Goal: Information Seeking & Learning: Check status

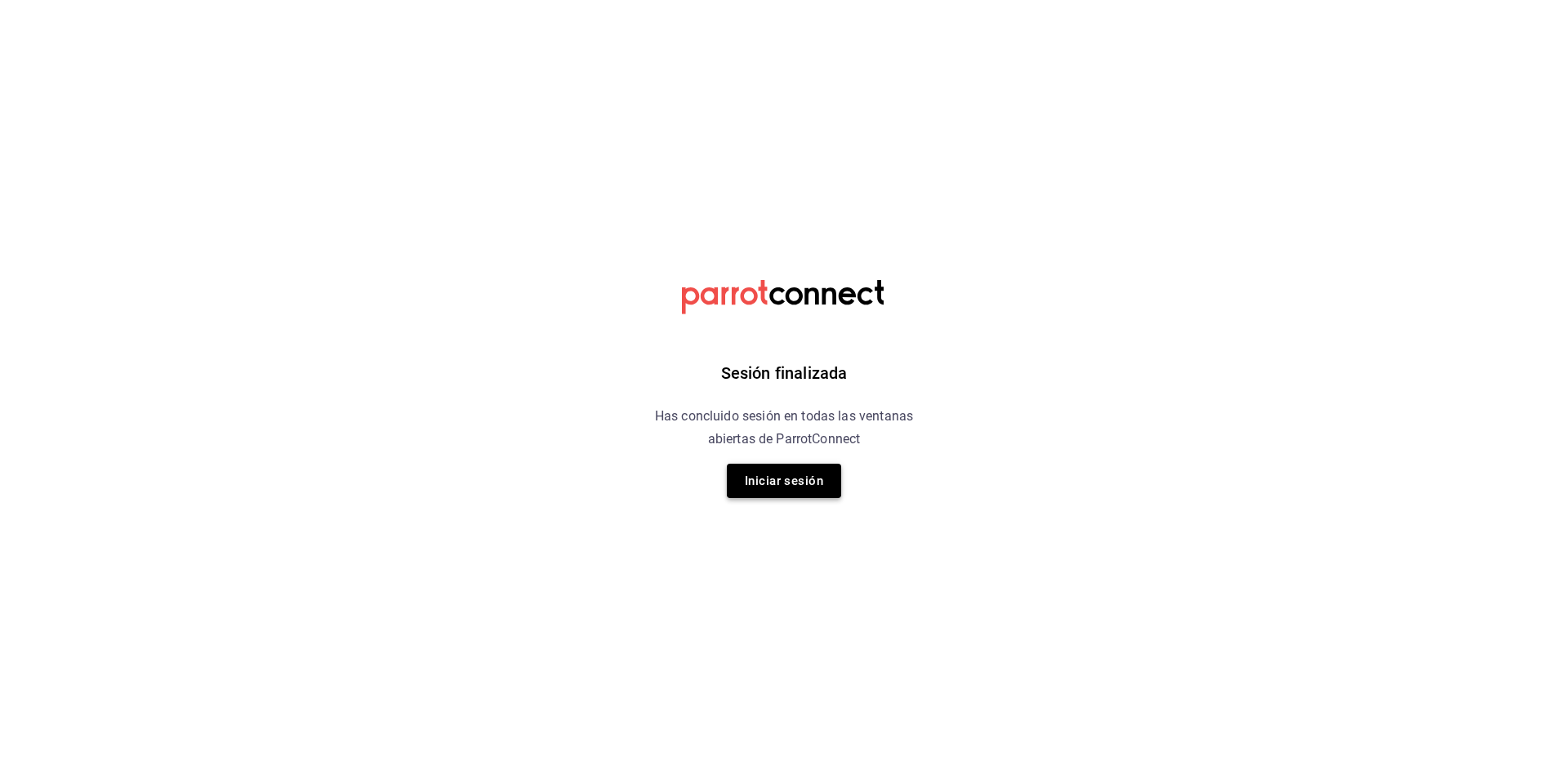
click at [767, 482] on button "Iniciar sesión" at bounding box center [784, 481] width 115 height 34
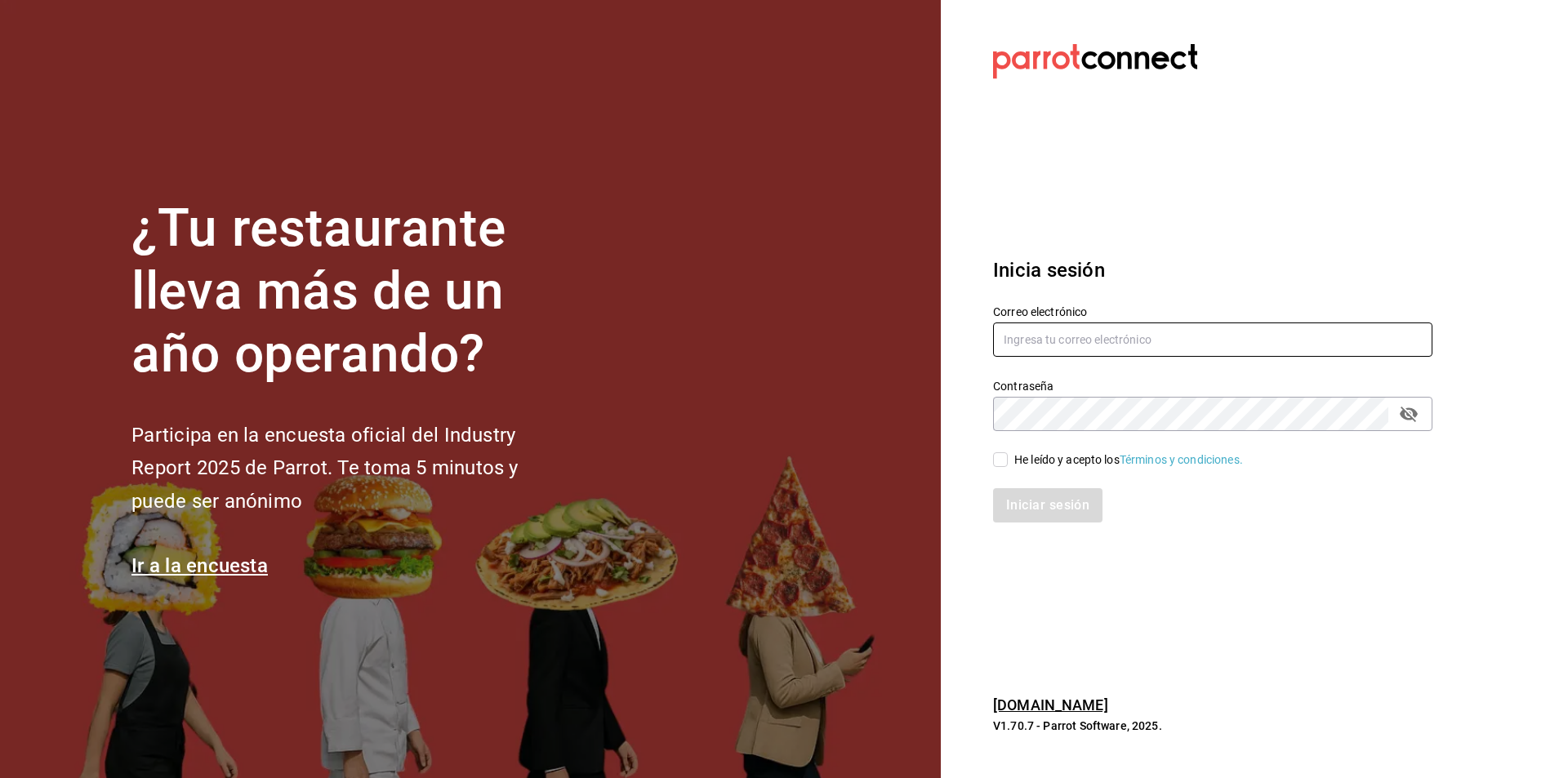
type input "multiuser@sushiexpress.com"
click at [999, 459] on input "He leído y acepto los Términos y condiciones." at bounding box center [1001, 460] width 15 height 15
checkbox input "true"
click at [1023, 511] on button "Iniciar sesión" at bounding box center [1049, 505] width 111 height 34
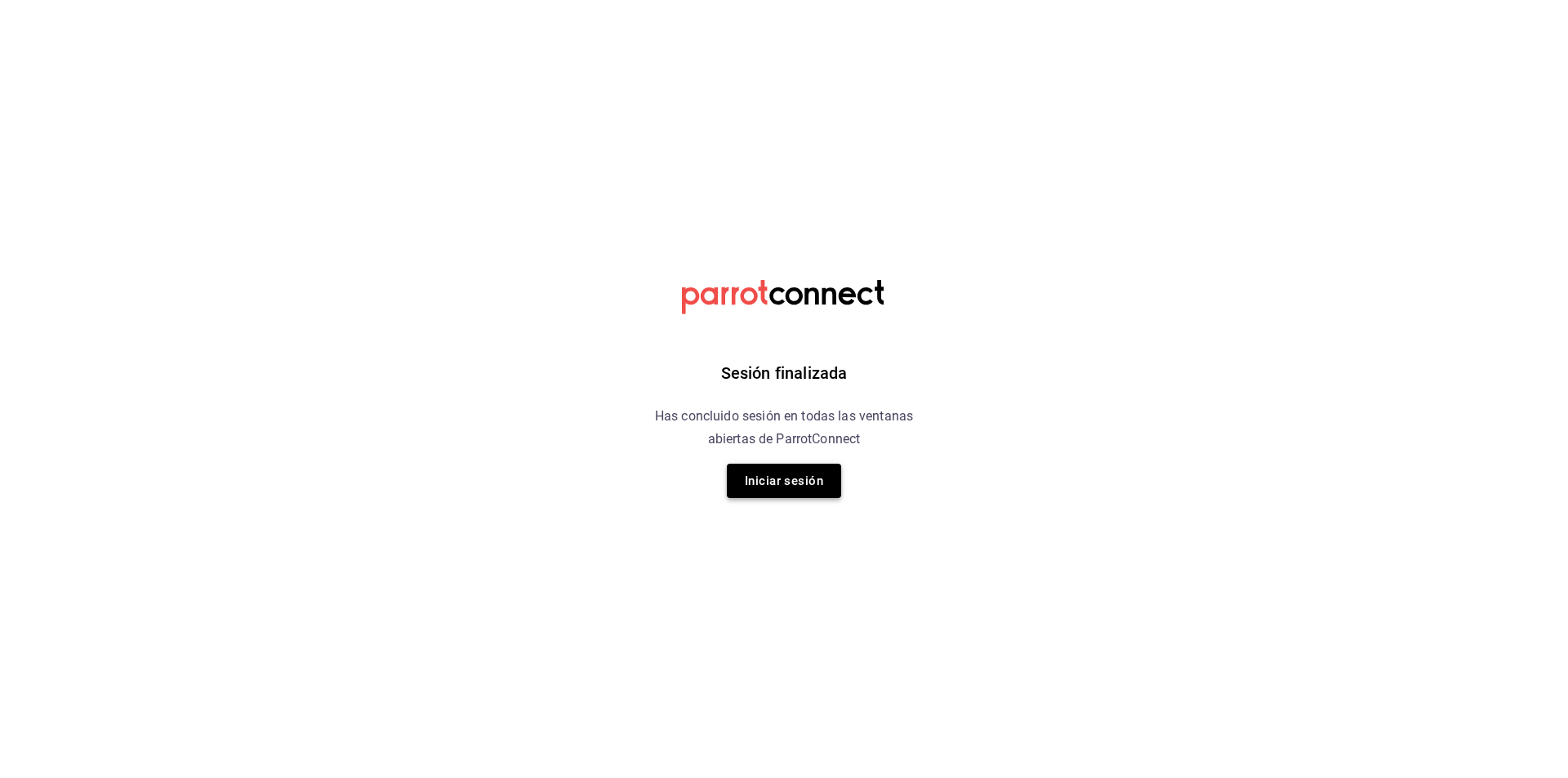
click at [779, 483] on button "Iniciar sesión" at bounding box center [784, 481] width 115 height 34
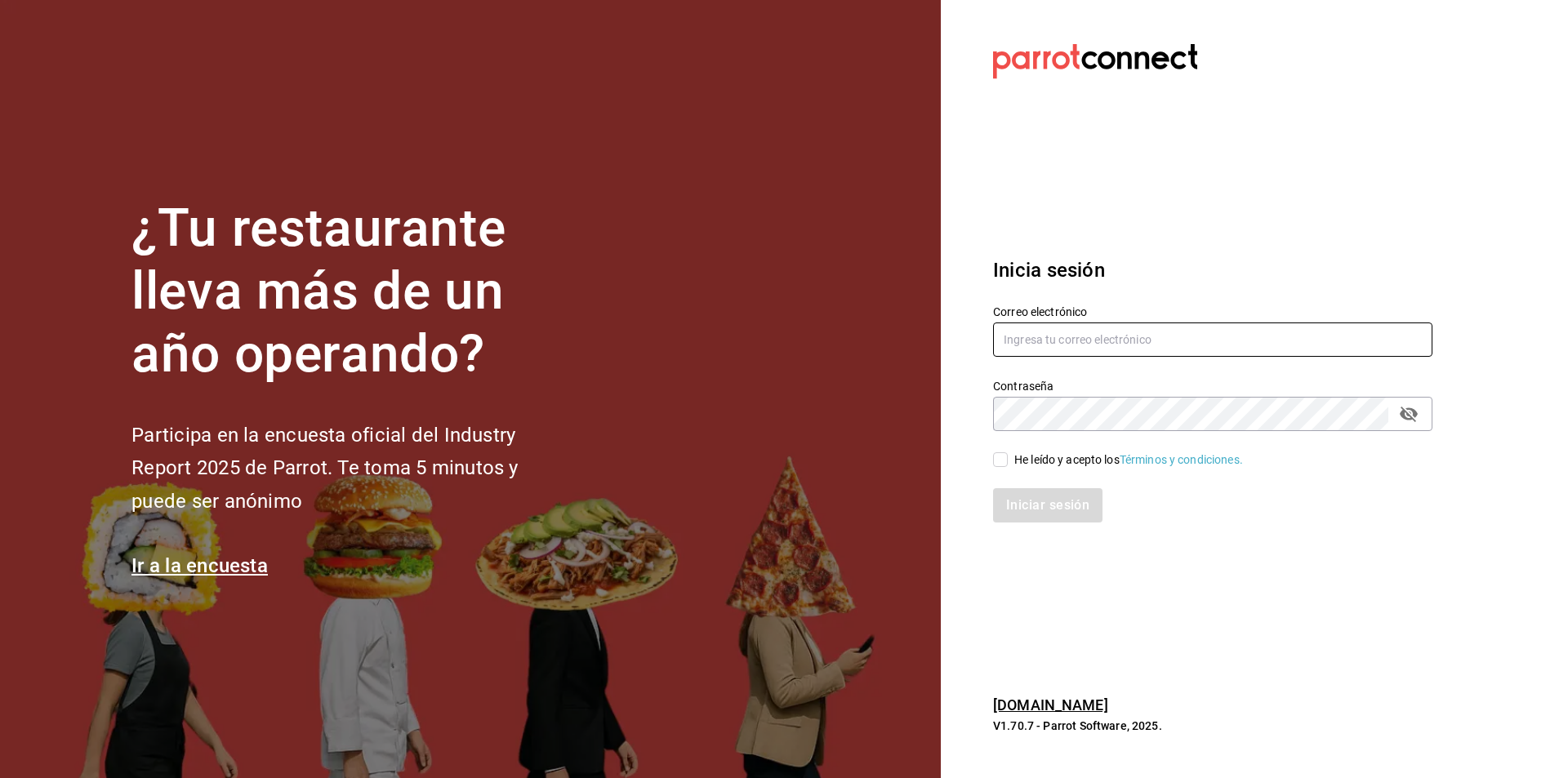
type input "multiuser@sushiexpress.com"
click at [1003, 463] on input "He leído y acepto los Términos y condiciones." at bounding box center [1001, 460] width 15 height 15
checkbox input "true"
click at [1014, 502] on button "Iniciar sesión" at bounding box center [1049, 505] width 111 height 34
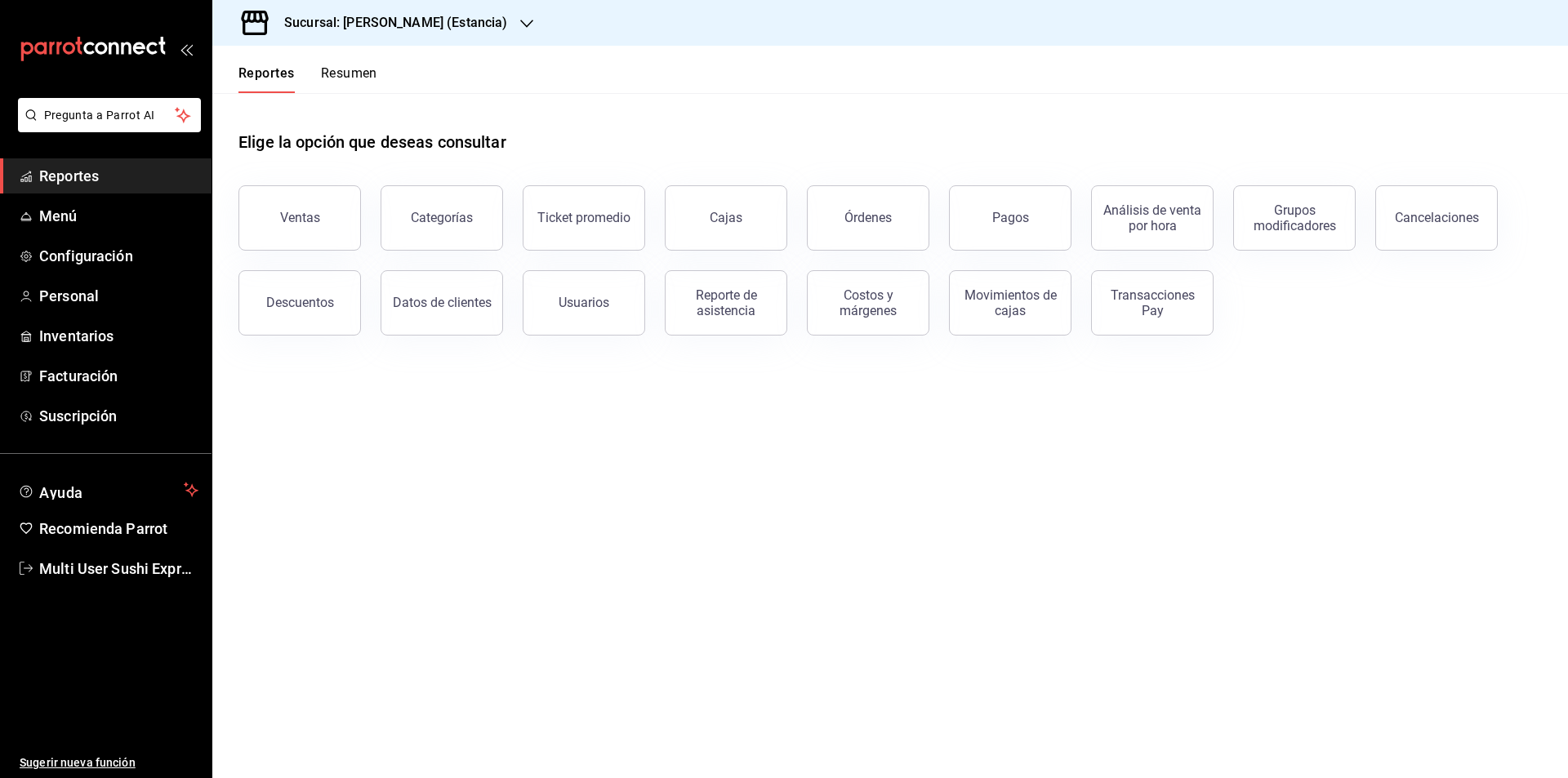
click at [352, 76] on button "Resumen" at bounding box center [349, 79] width 56 height 28
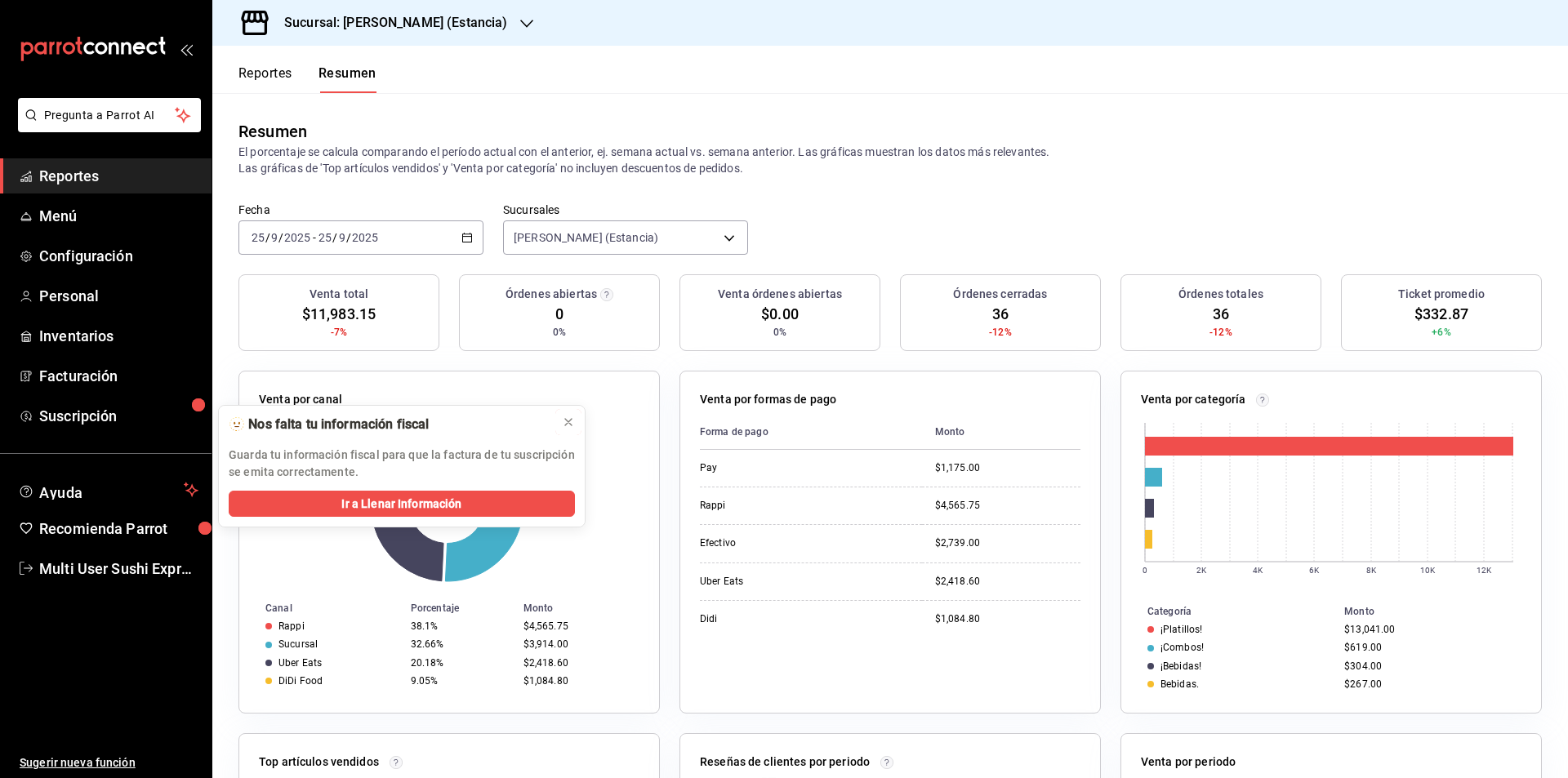
drag, startPoint x: 570, startPoint y: 425, endPoint x: 467, endPoint y: 271, distance: 185.3
click at [572, 424] on icon at bounding box center [568, 422] width 13 height 13
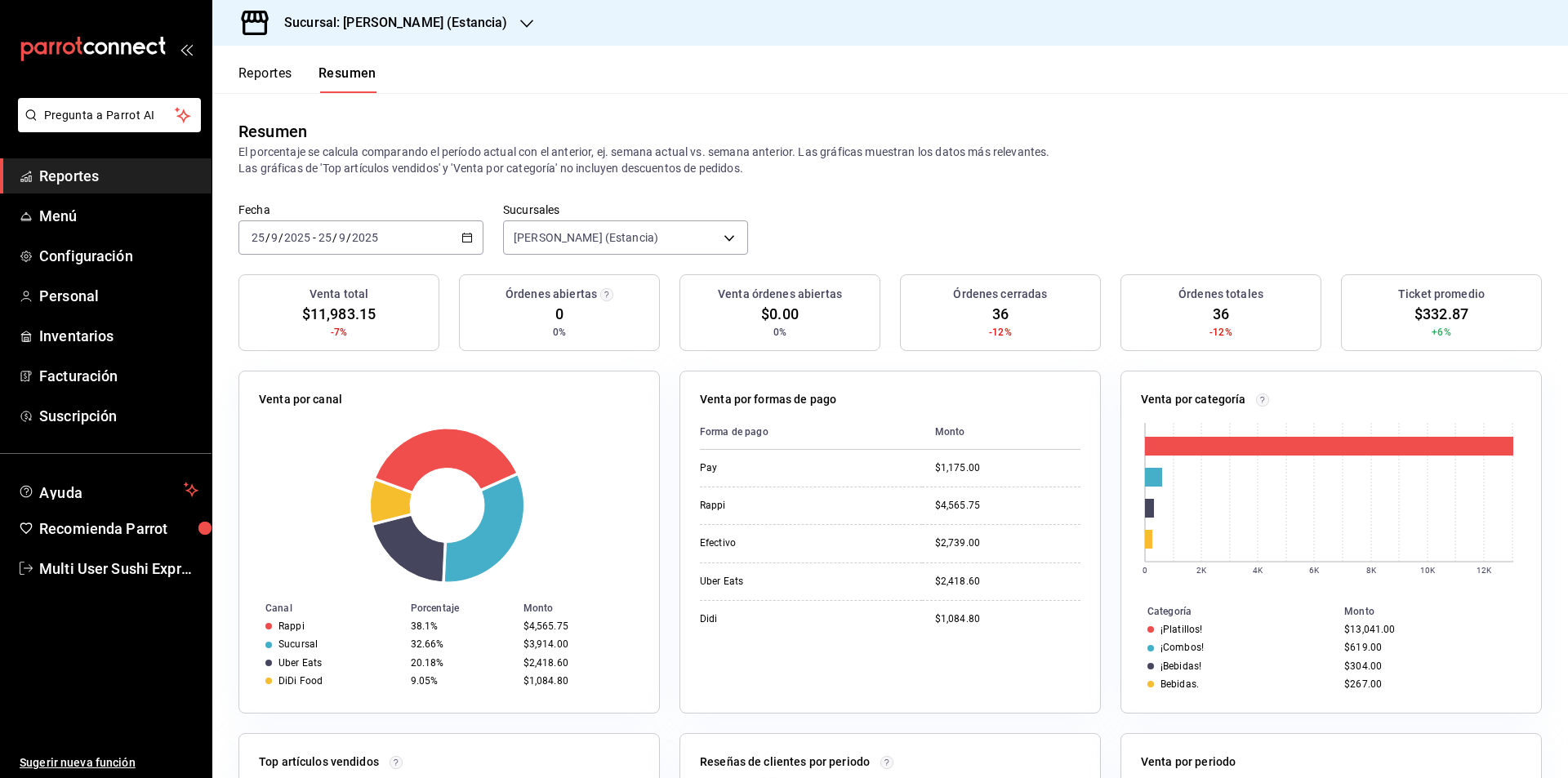
click at [462, 242] on icon "button" at bounding box center [467, 238] width 11 height 11
click at [352, 466] on span "Rango de fechas" at bounding box center [315, 470] width 127 height 17
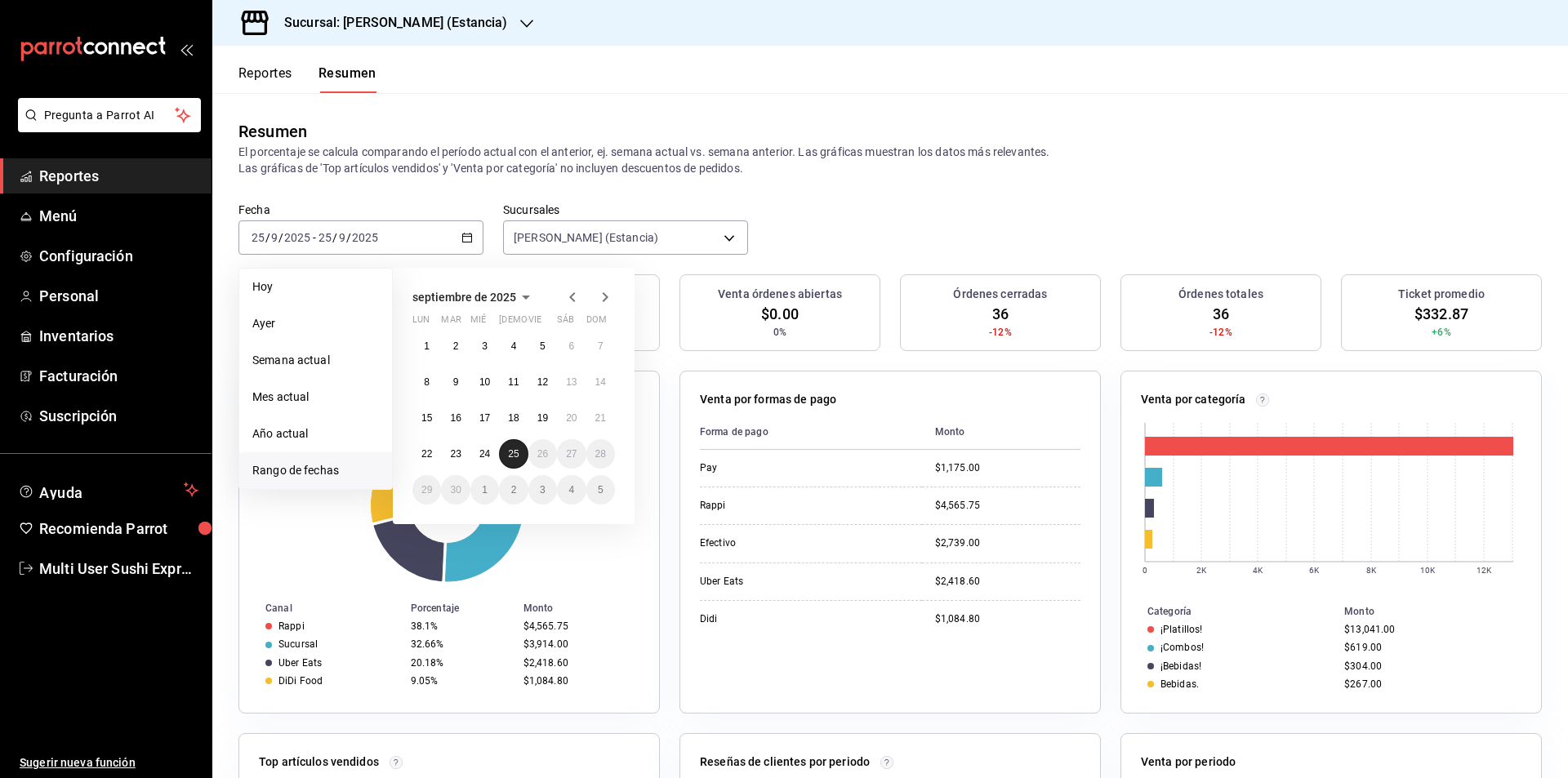
click at [505, 453] on button "25" at bounding box center [513, 453] width 28 height 29
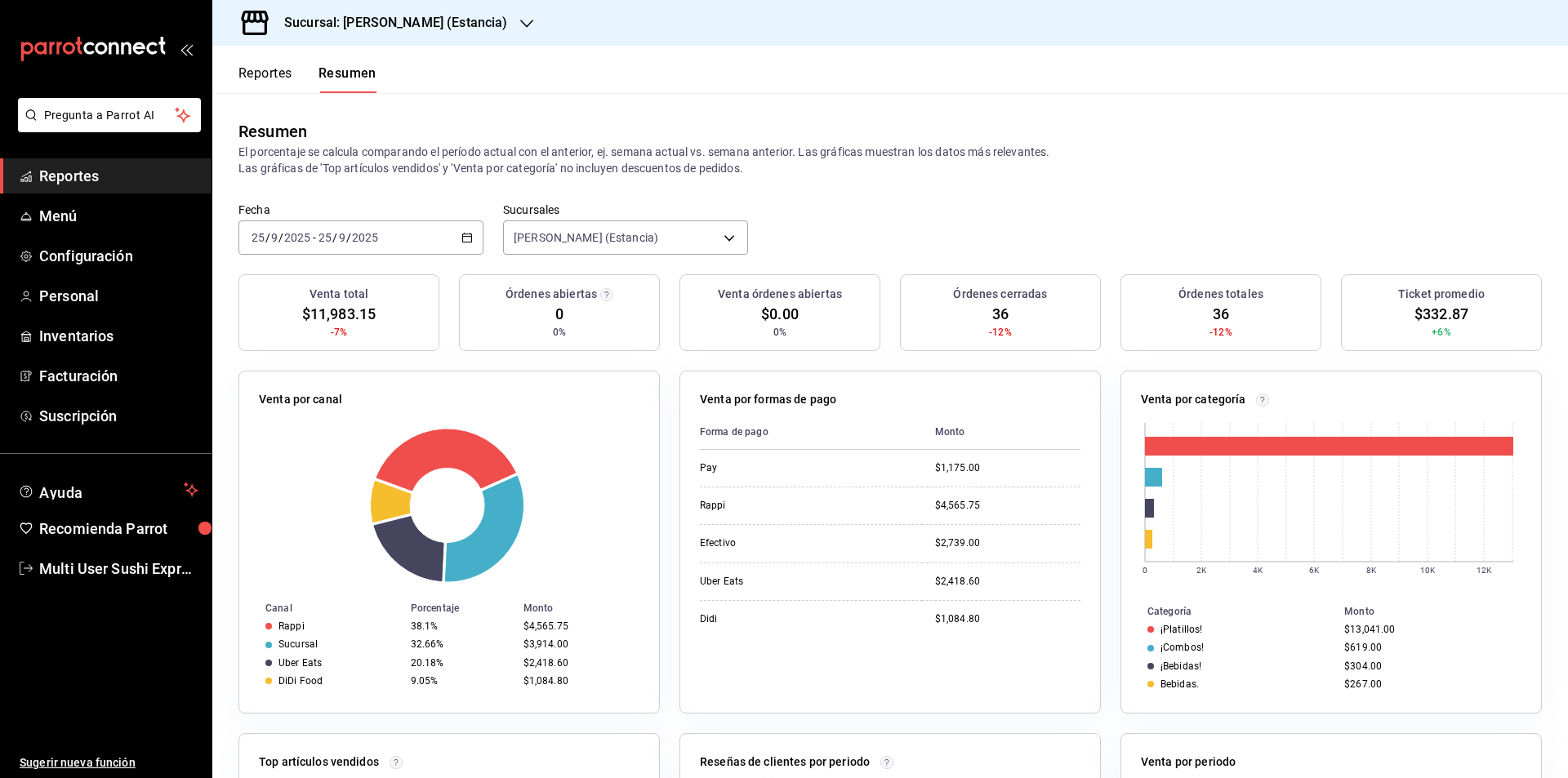
click at [467, 239] on icon "button" at bounding box center [467, 238] width 11 height 11
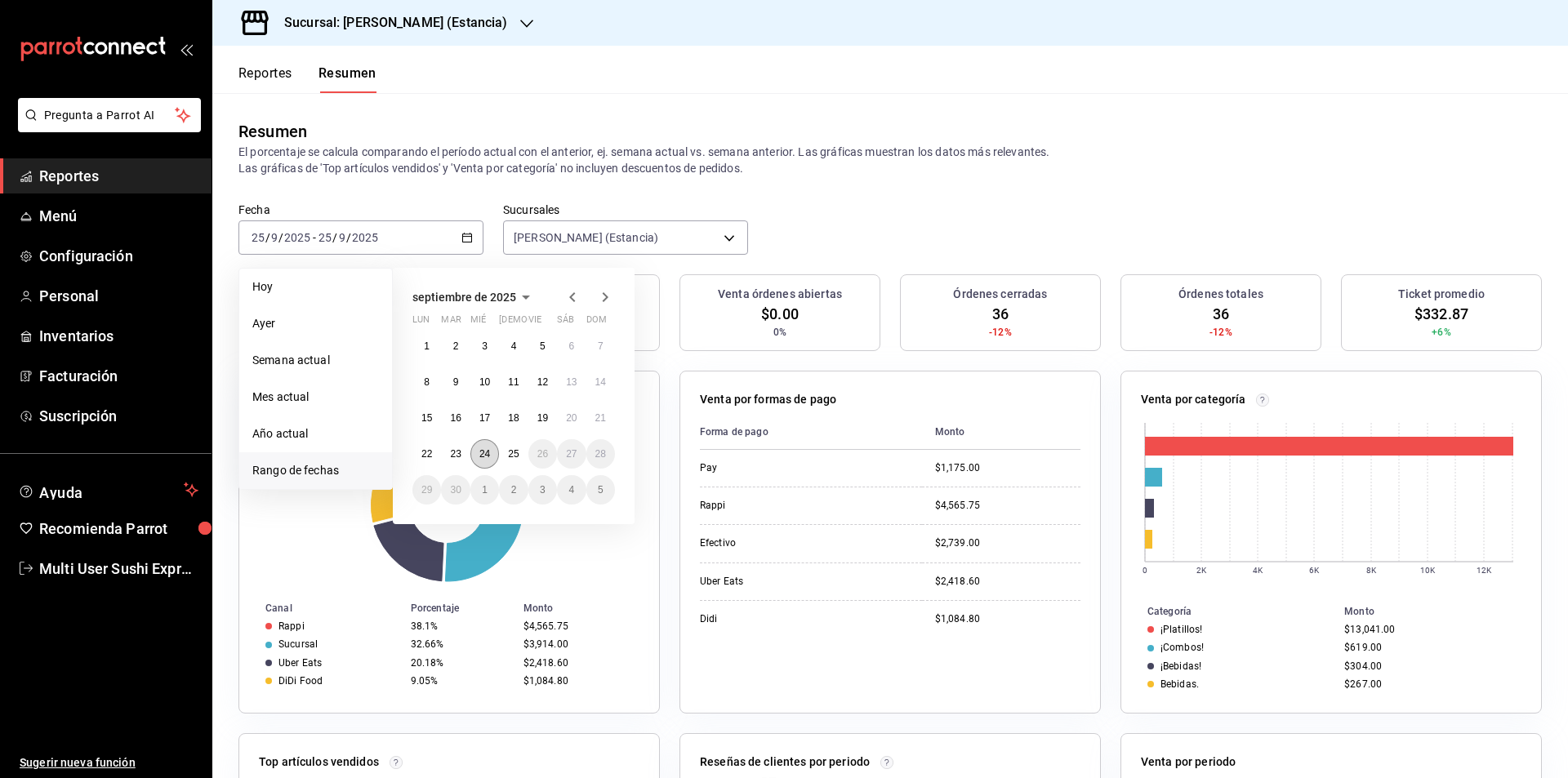
click at [481, 453] on abbr "24" at bounding box center [484, 454] width 10 height 11
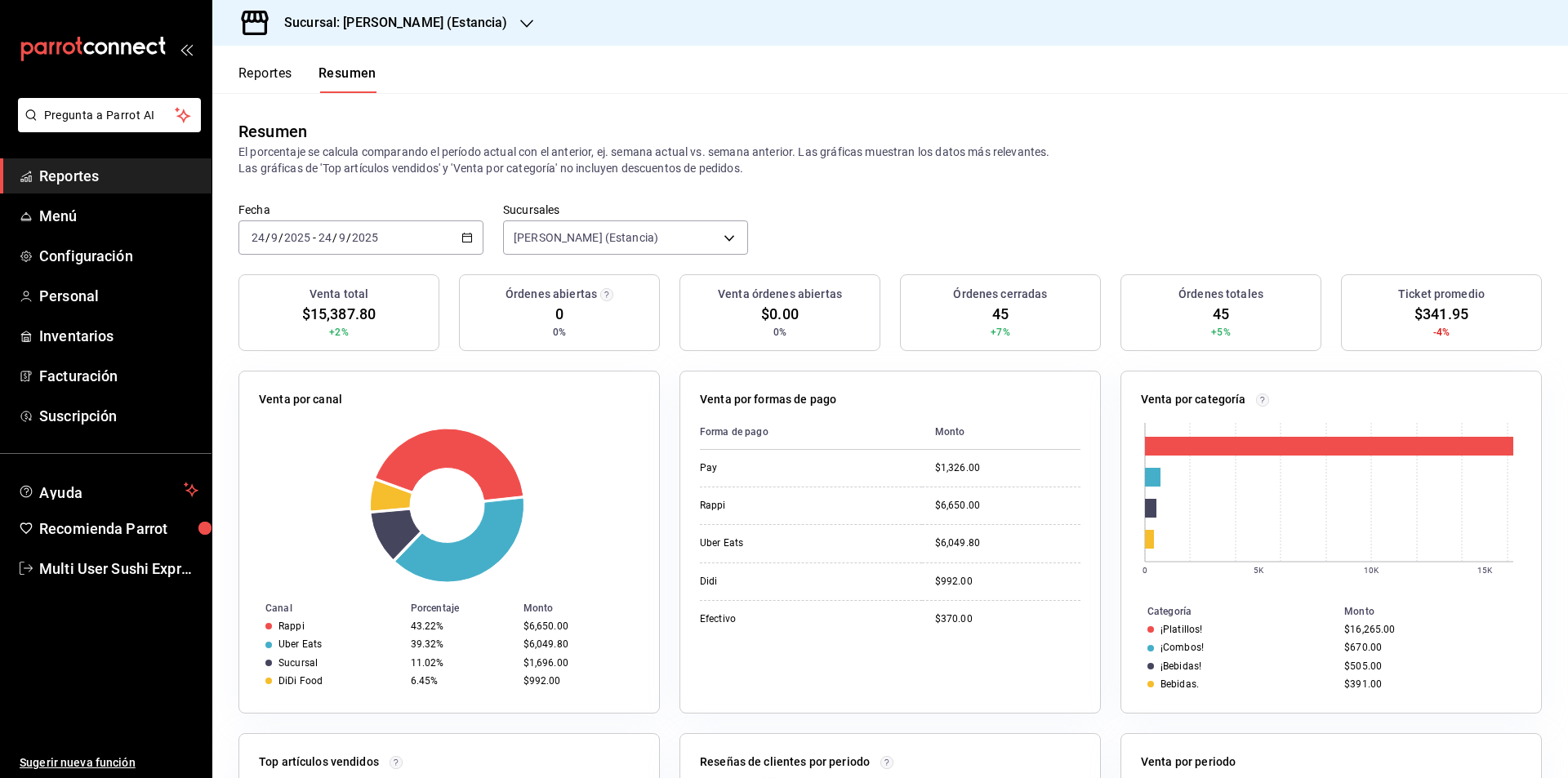
click at [462, 240] on icon "button" at bounding box center [467, 238] width 11 height 11
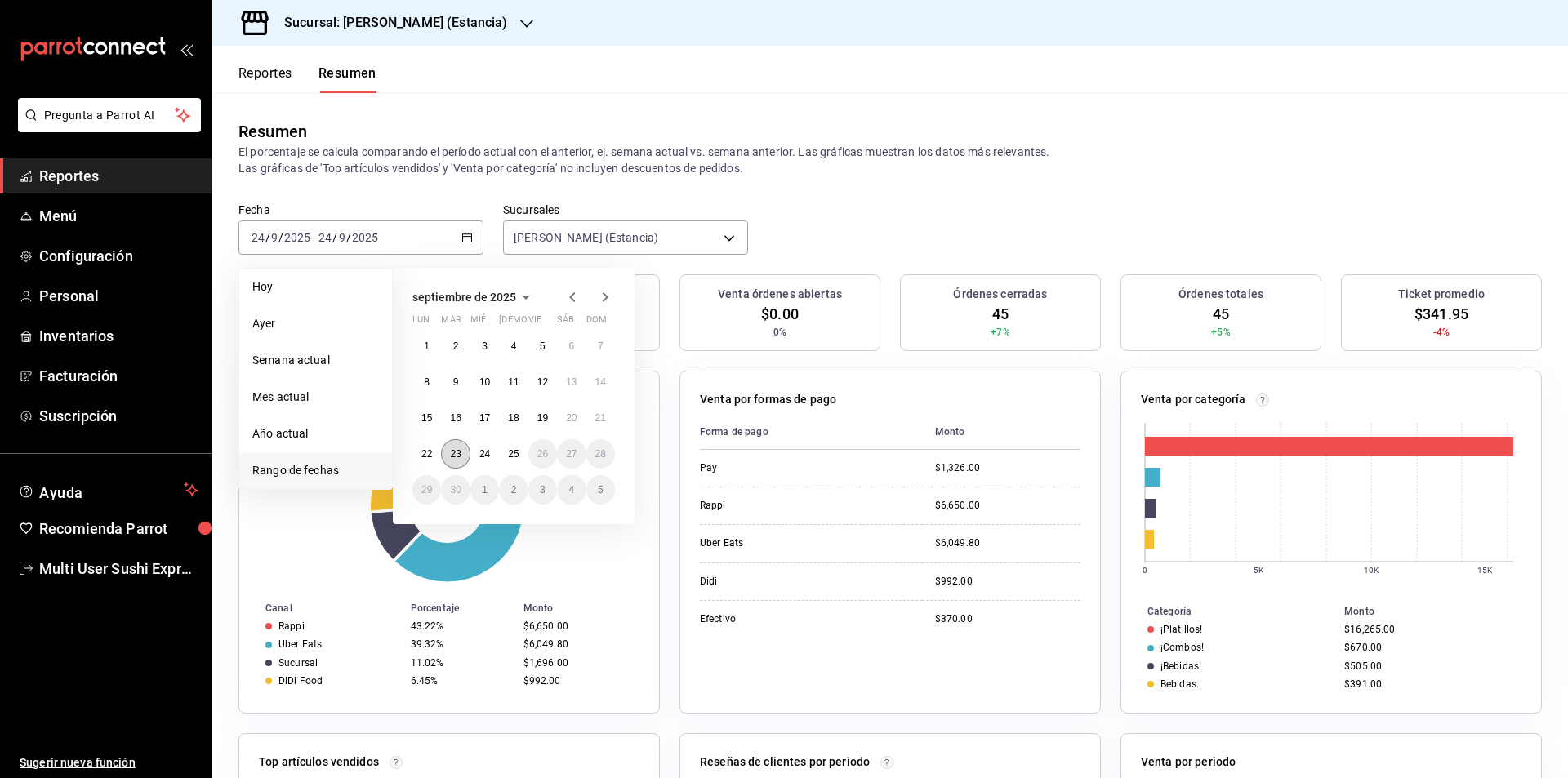
click at [453, 456] on abbr "23" at bounding box center [454, 454] width 10 height 11
click at [452, 456] on abbr "23" at bounding box center [454, 454] width 10 height 11
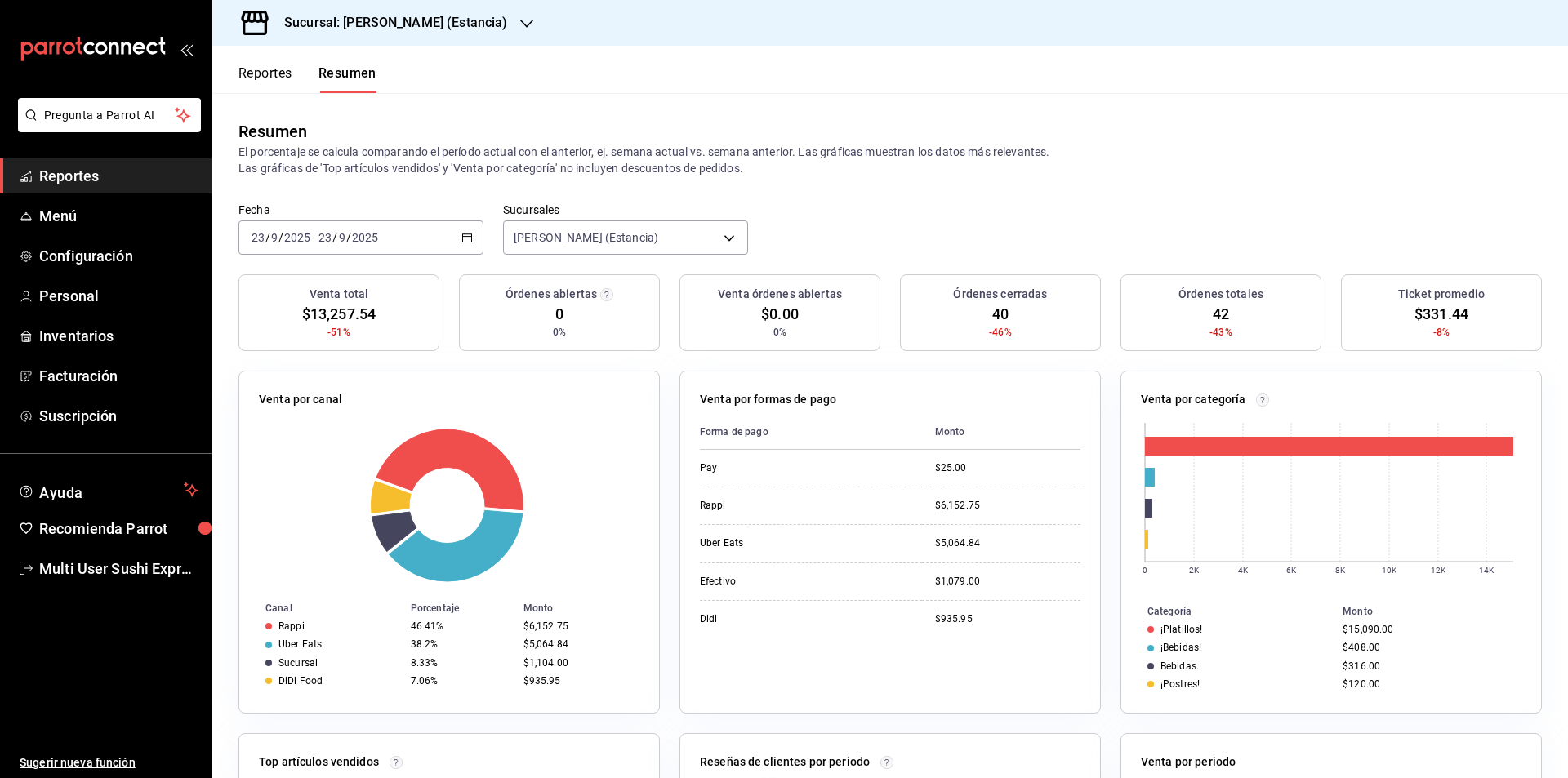
click at [468, 236] on \(Stroke\) "button" at bounding box center [467, 238] width 9 height 9
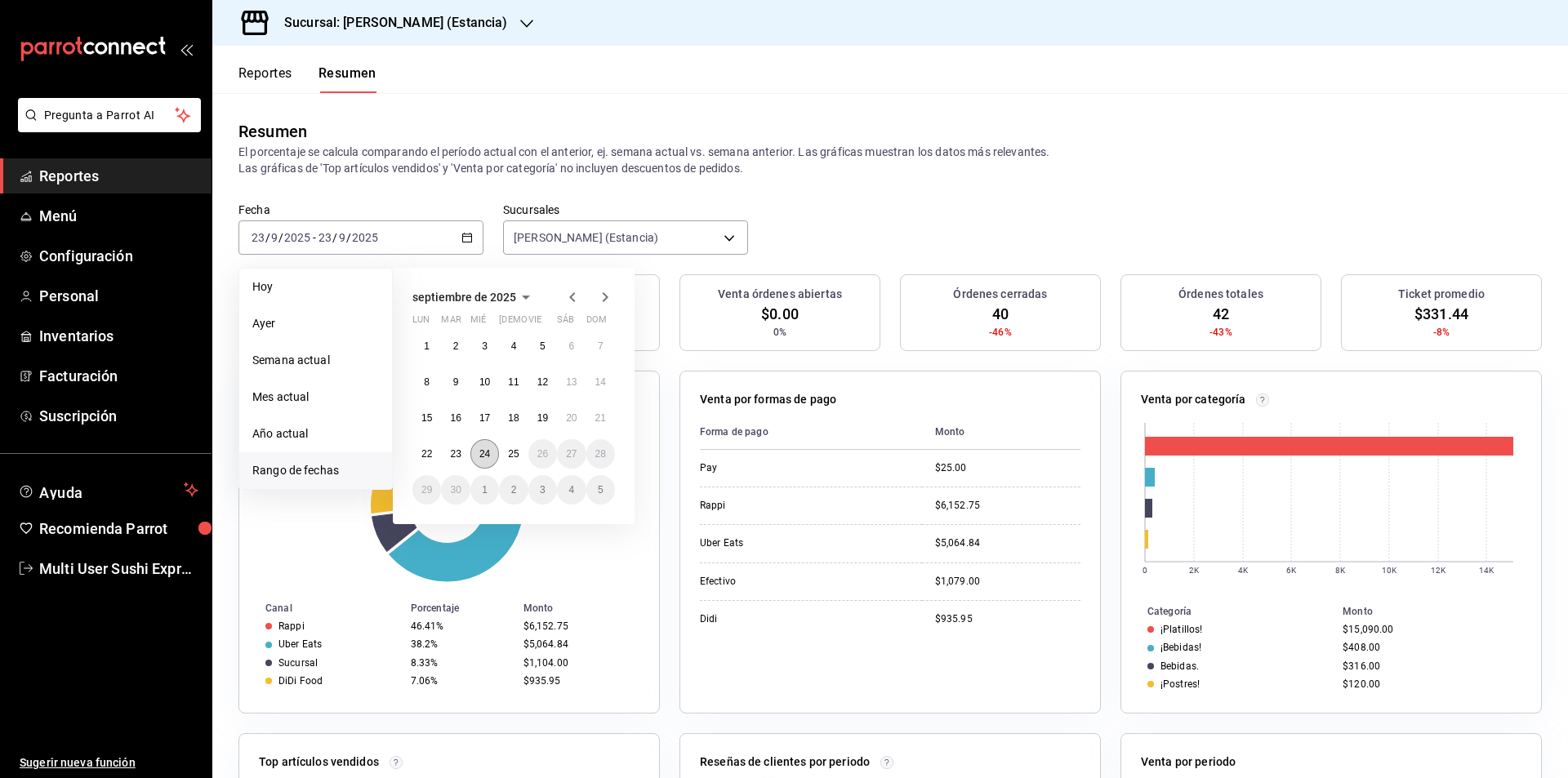
click at [484, 452] on abbr "24" at bounding box center [484, 454] width 10 height 11
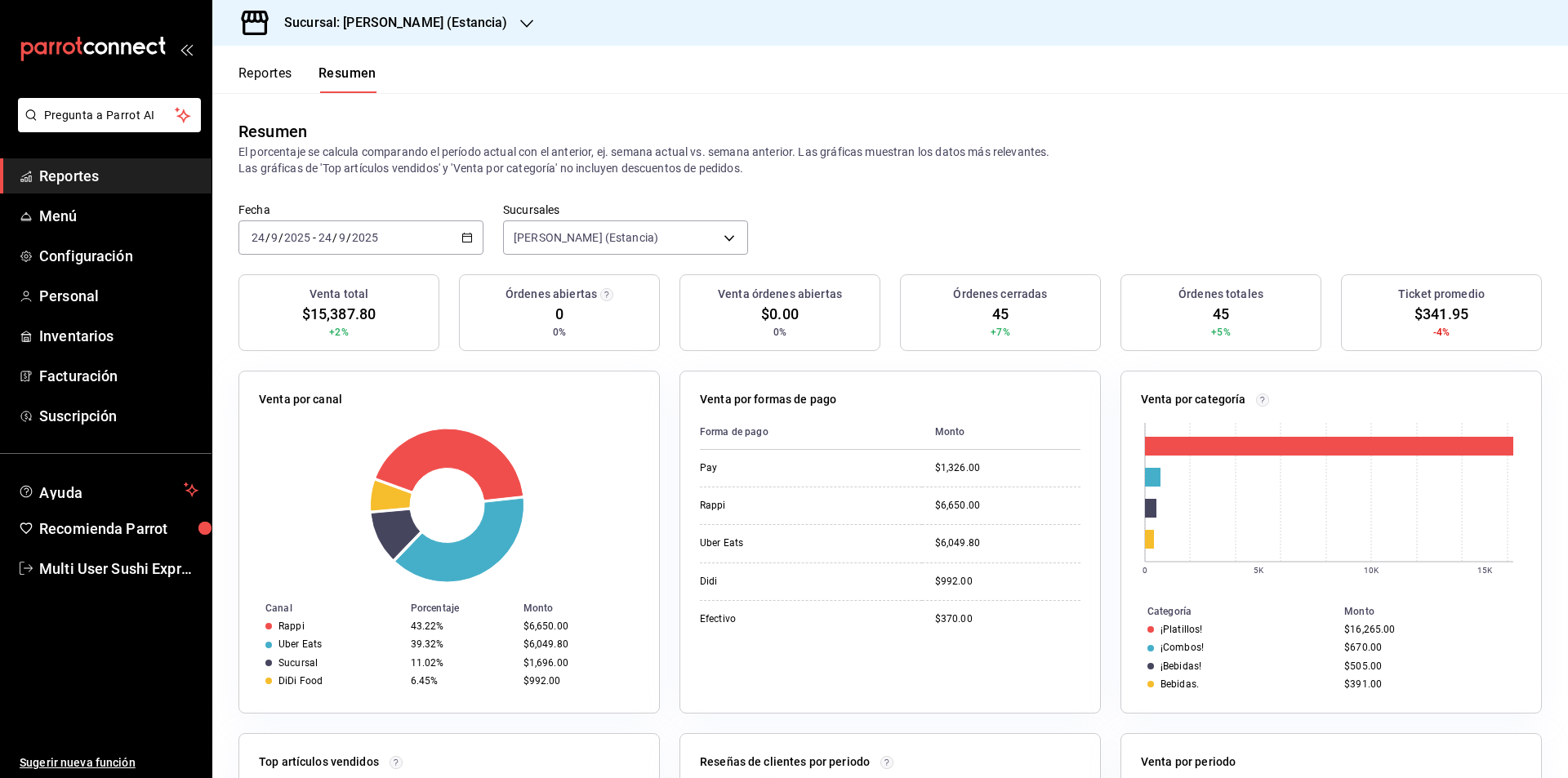
click at [274, 71] on button "Reportes" at bounding box center [264, 79] width 54 height 28
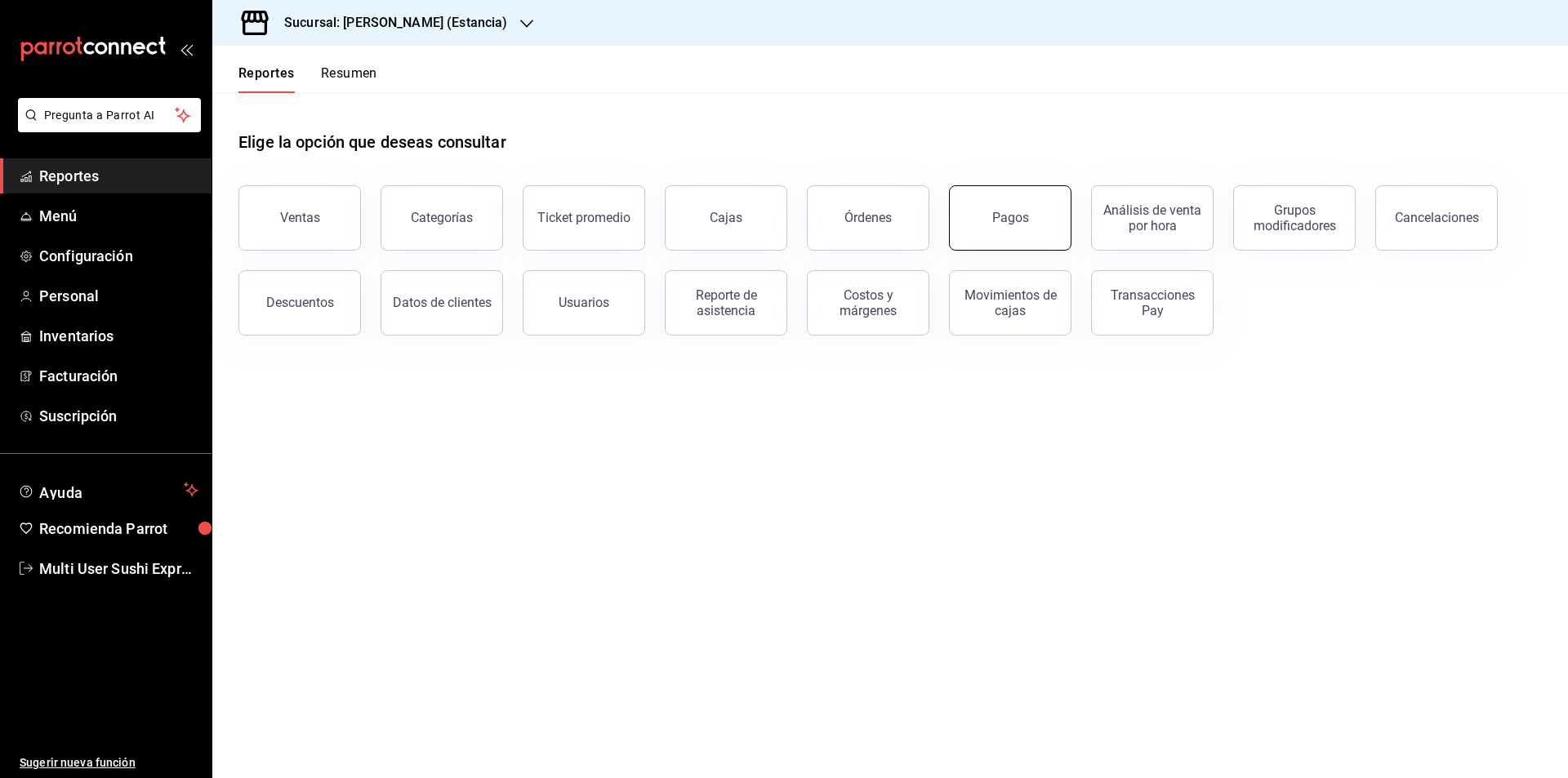
click at [1011, 214] on div "Pagos" at bounding box center [1010, 217] width 37 height 15
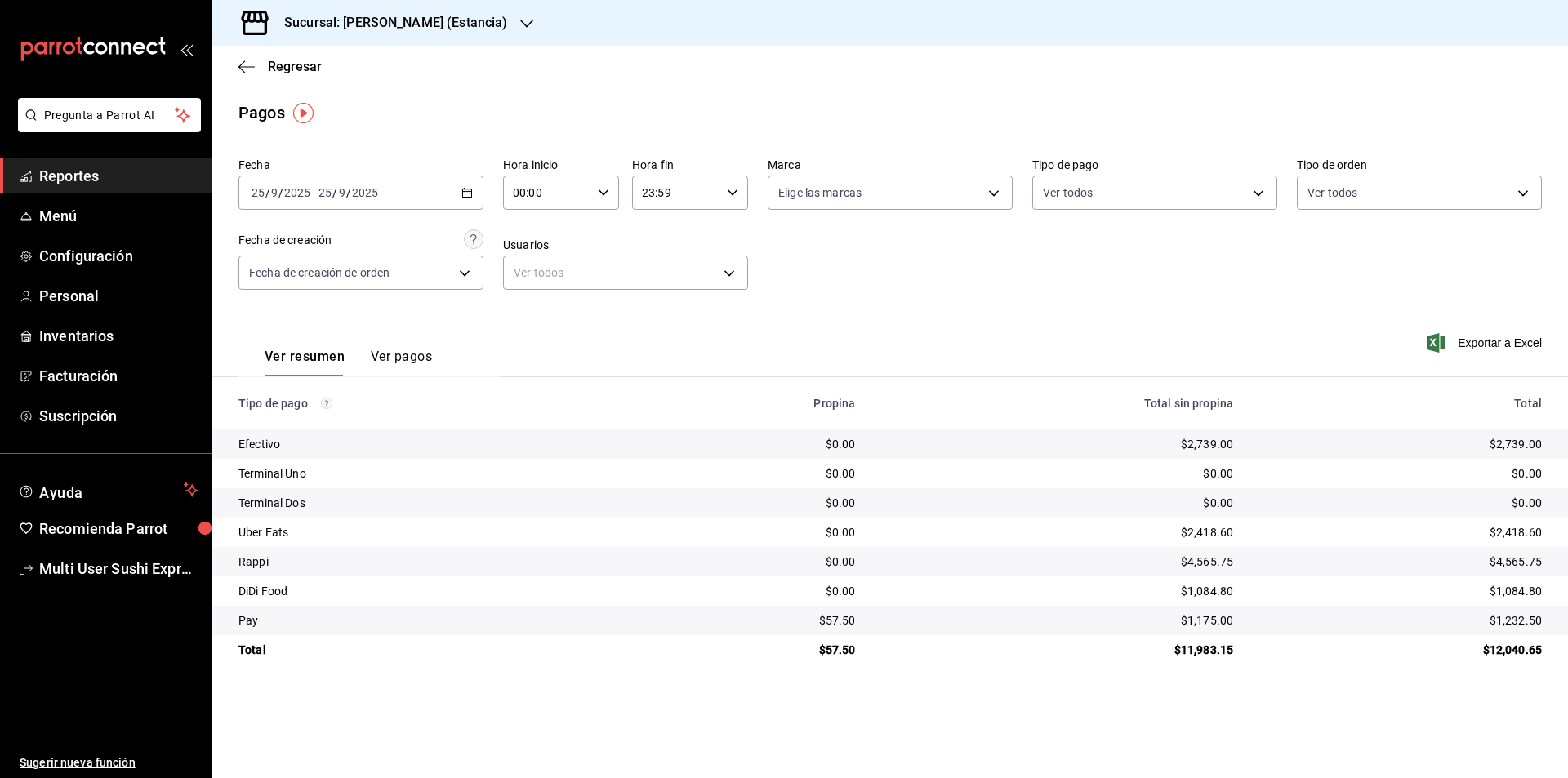
click at [467, 193] on icon "button" at bounding box center [467, 193] width 11 height 11
click at [282, 424] on span "Rango de fechas" at bounding box center [315, 426] width 127 height 17
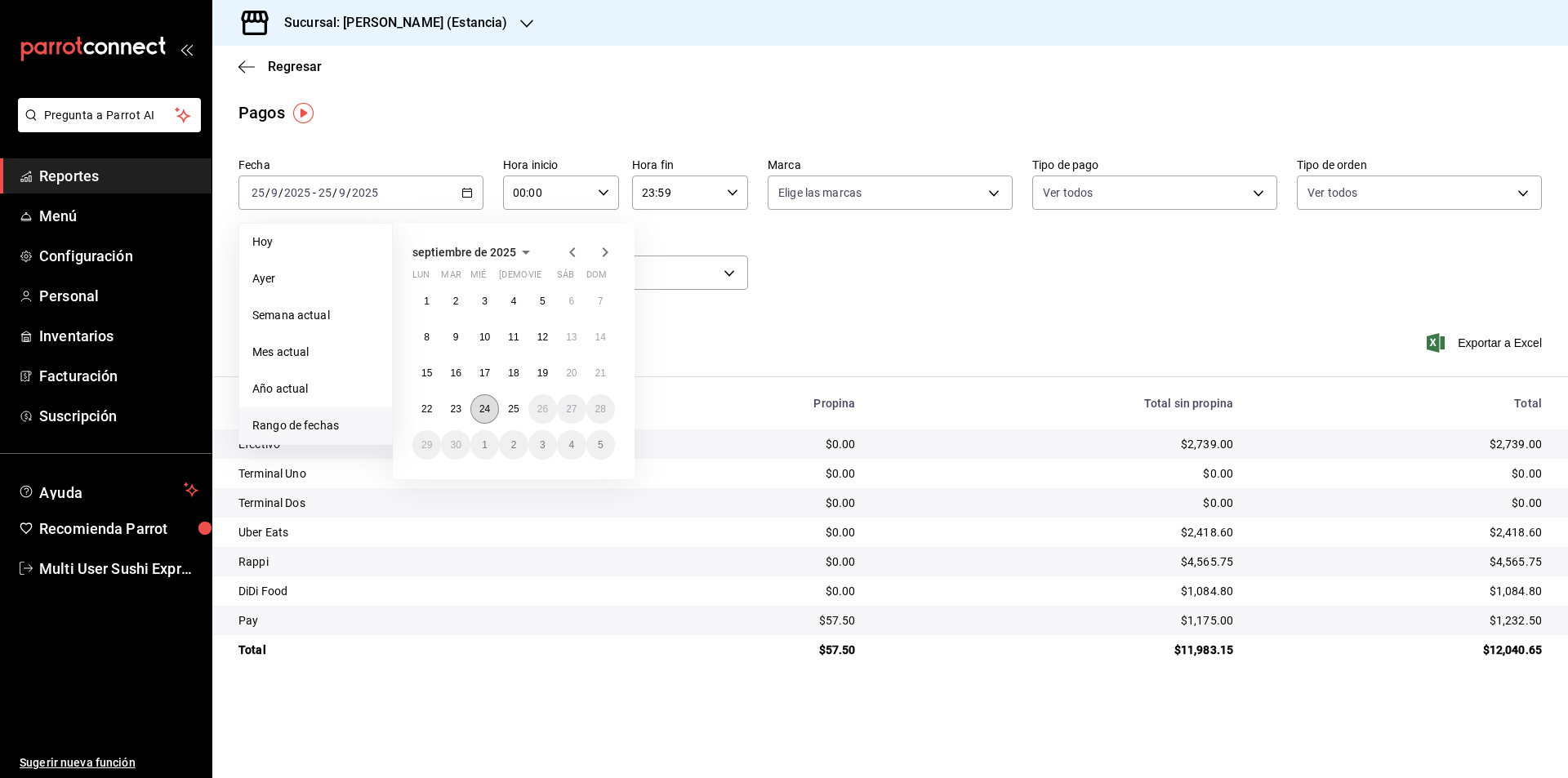
click at [489, 410] on abbr "24" at bounding box center [484, 409] width 10 height 11
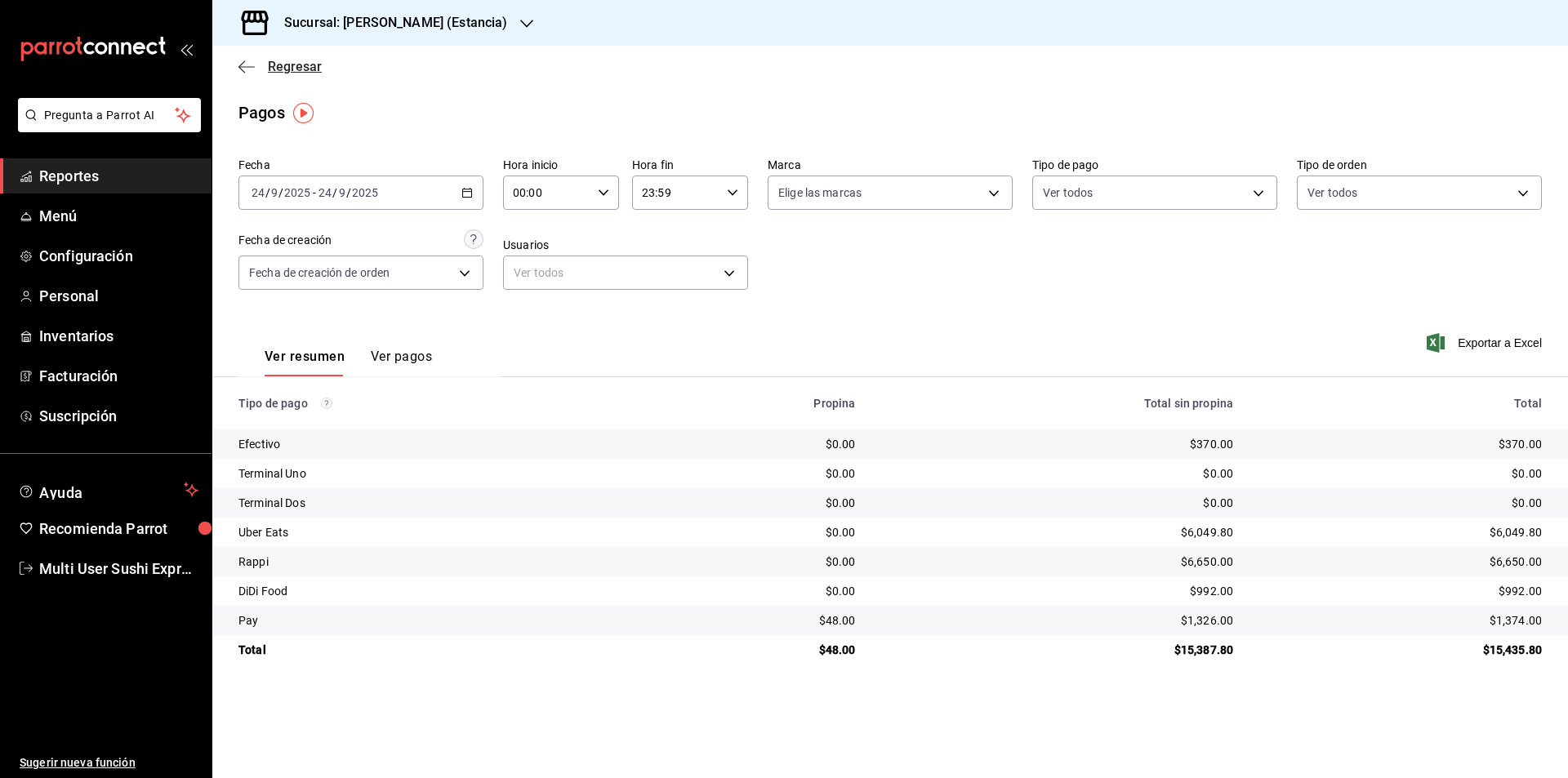
click at [246, 67] on icon "button" at bounding box center [245, 66] width 16 height 1
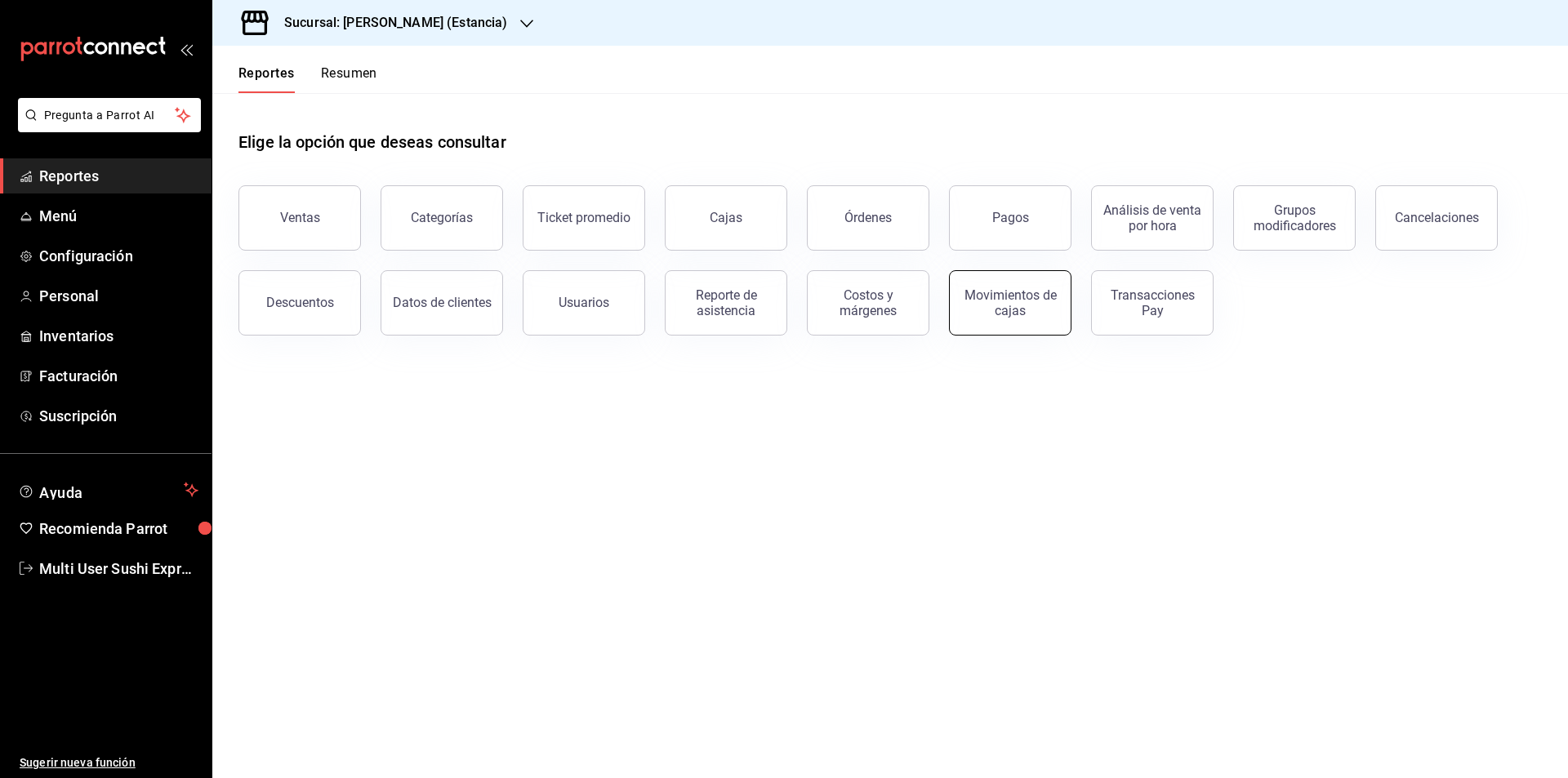
click at [1016, 311] on div "Movimientos de cajas" at bounding box center [1010, 303] width 102 height 31
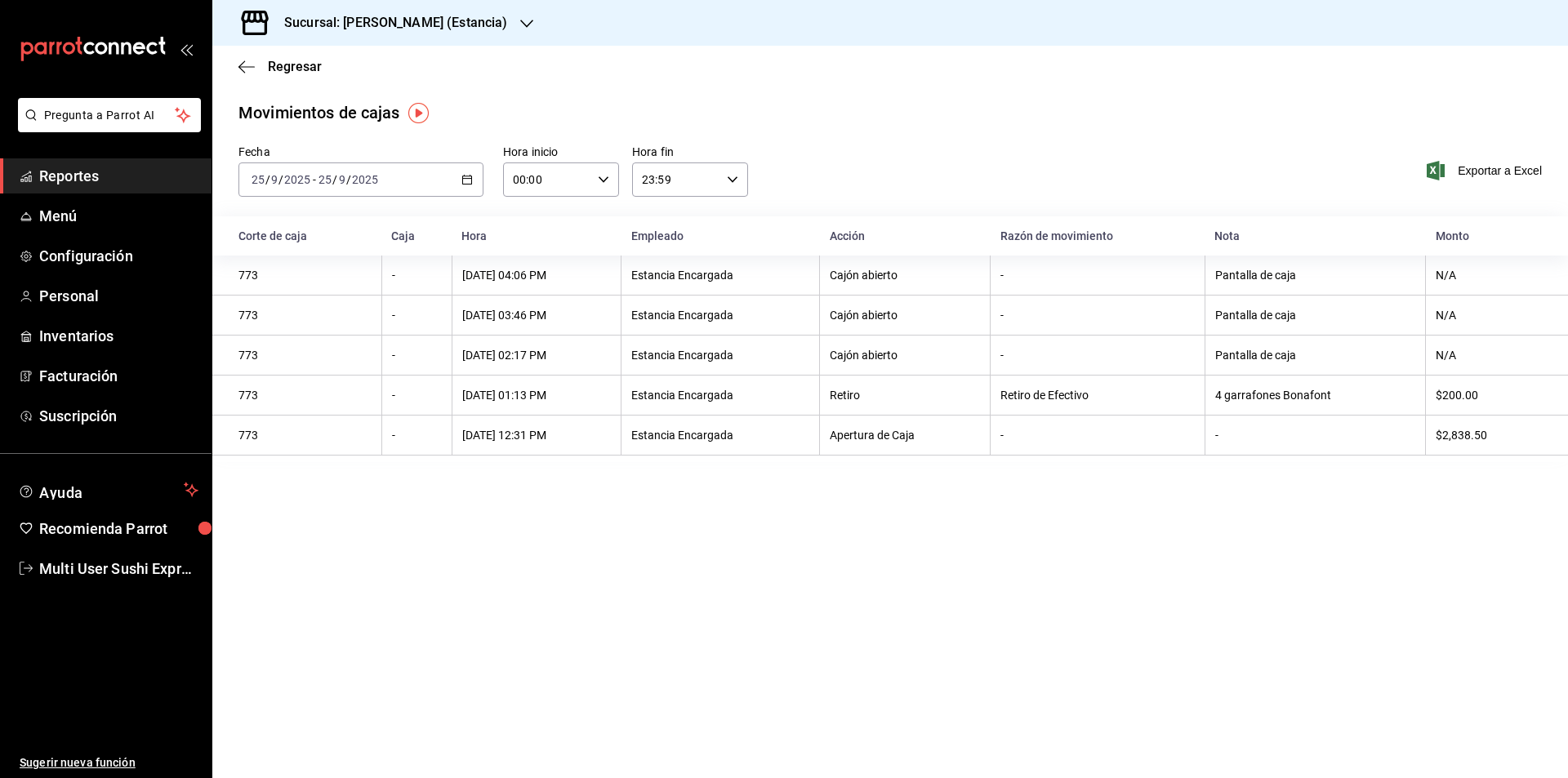
click at [467, 181] on icon "button" at bounding box center [467, 180] width 11 height 11
click at [306, 412] on span "Rango de fechas" at bounding box center [315, 413] width 127 height 17
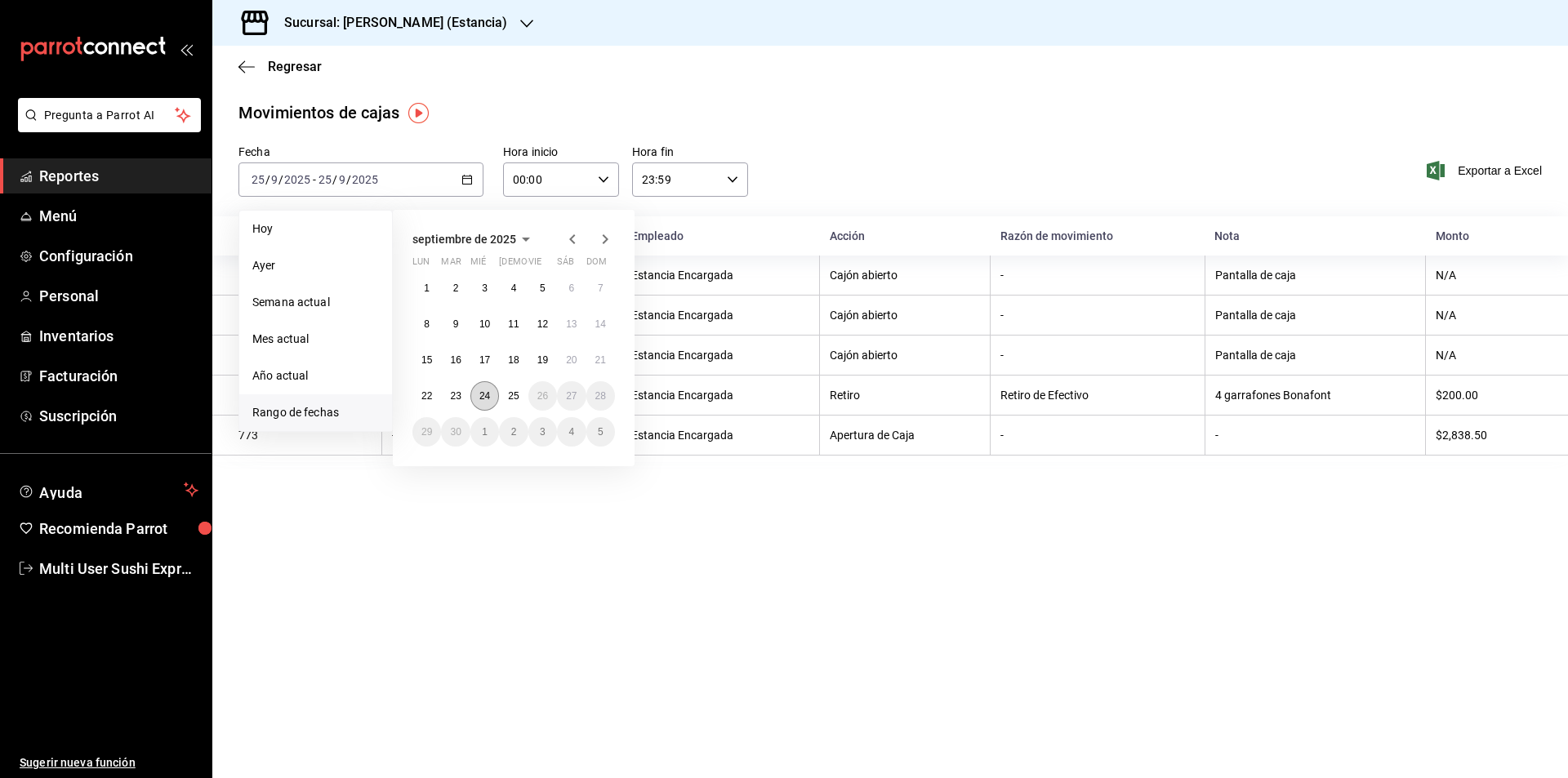
click at [486, 390] on abbr "24" at bounding box center [484, 396] width 10 height 11
